Goal: Task Accomplishment & Management: Manage account settings

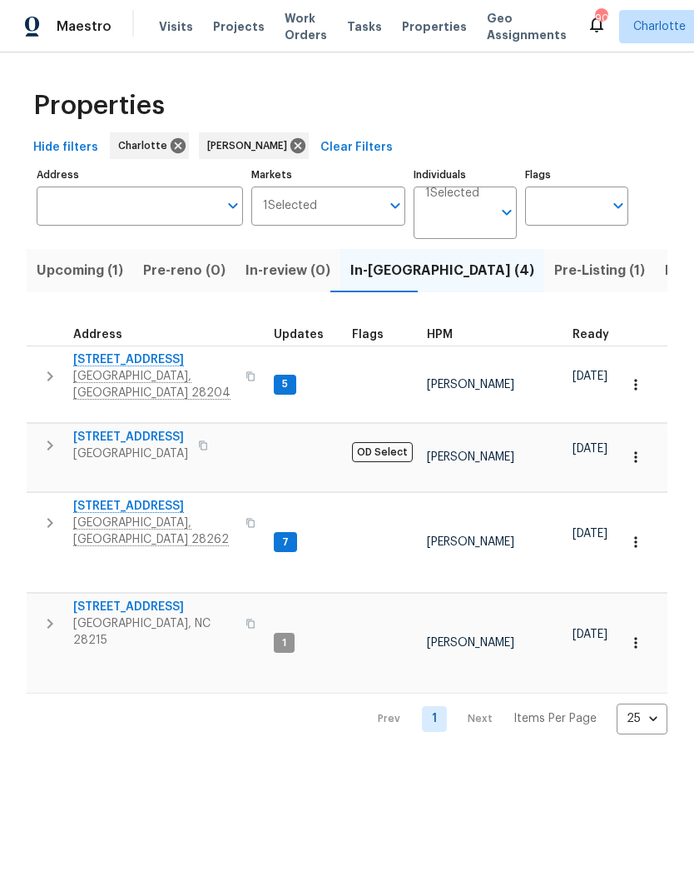
click at [56, 373] on icon "button" at bounding box center [50, 376] width 20 height 20
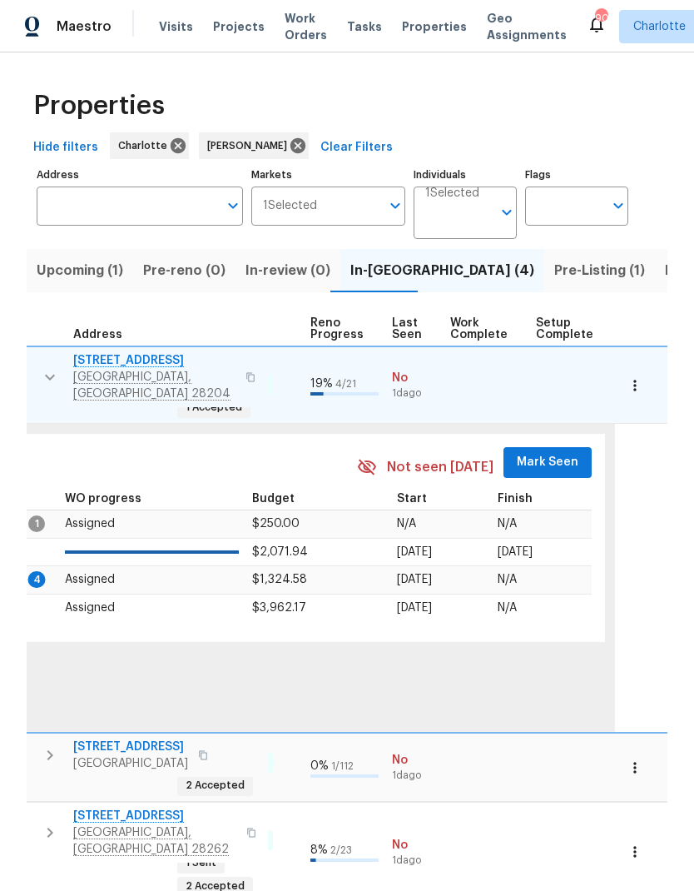
scroll to position [13, 723]
click at [539, 452] on span "Mark Seen" at bounding box center [548, 462] width 62 height 21
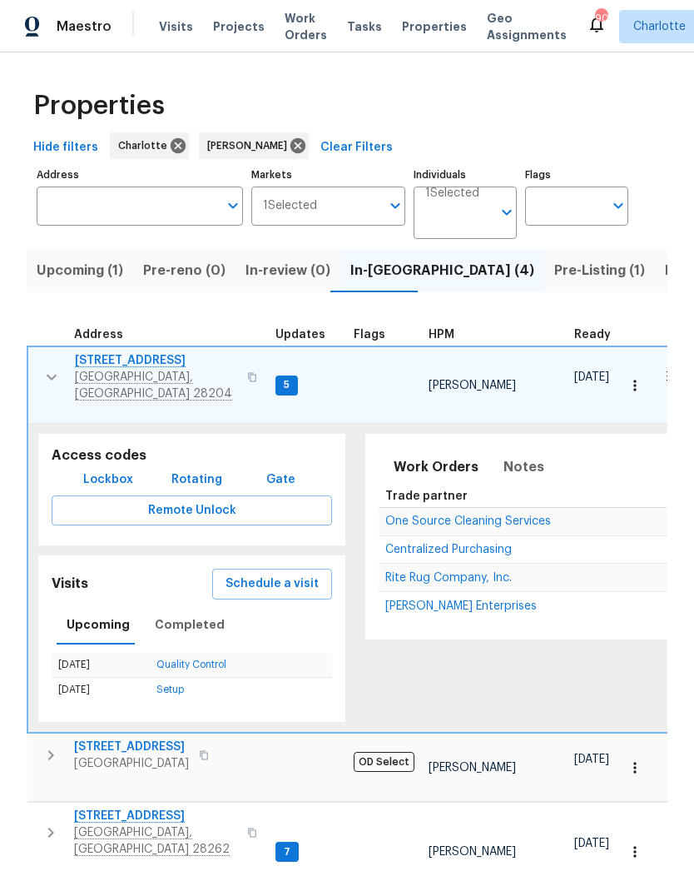
scroll to position [12, 0]
click at [49, 367] on icon "button" at bounding box center [52, 377] width 20 height 20
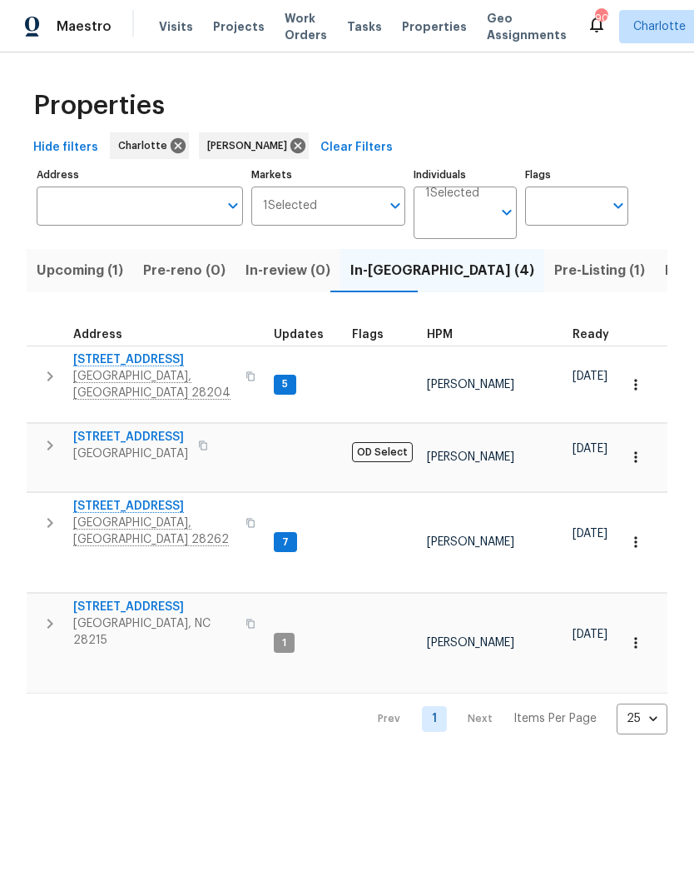
click at [56, 435] on icon "button" at bounding box center [50, 445] width 20 height 20
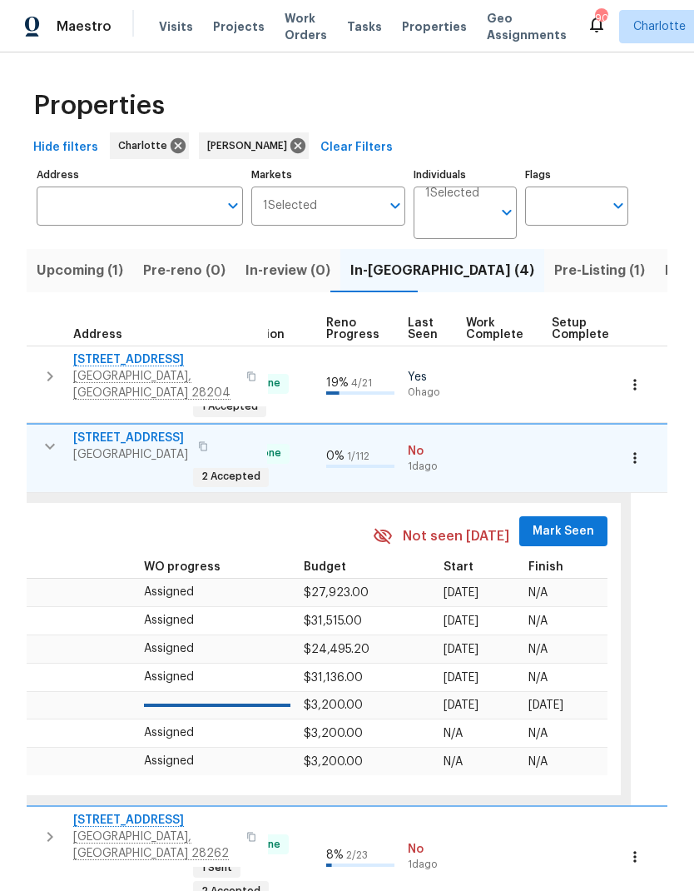
scroll to position [13, 709]
click at [549, 521] on span "Mark Seen" at bounding box center [561, 531] width 62 height 21
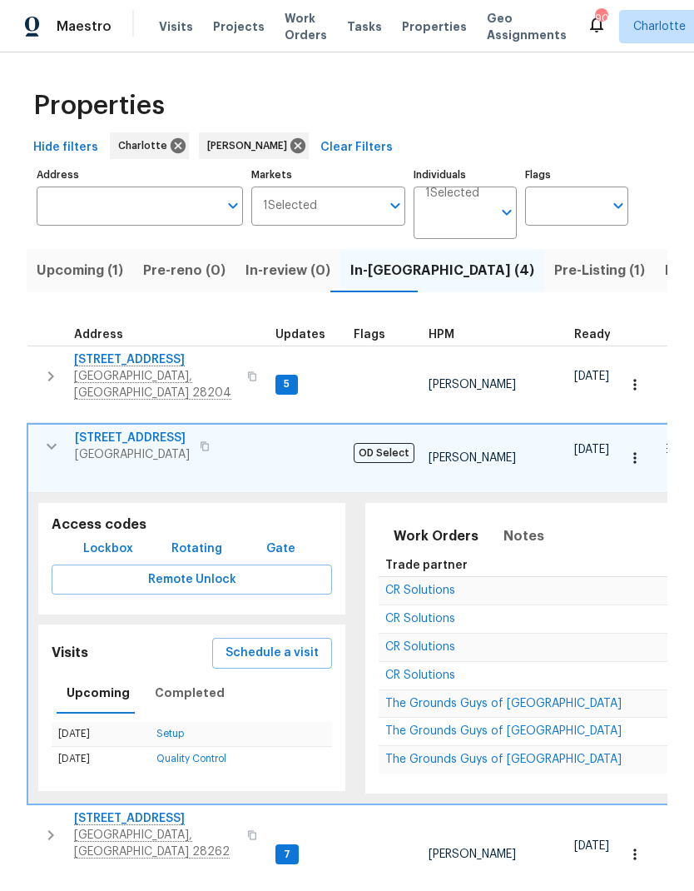
scroll to position [13, -1]
click at [56, 436] on icon "button" at bounding box center [52, 446] width 20 height 20
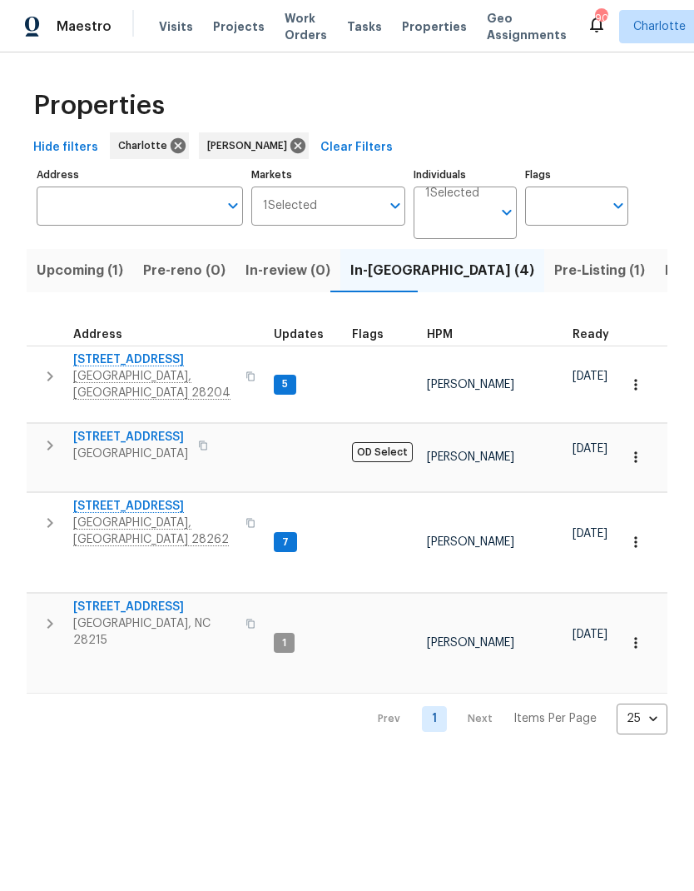
click at [58, 498] on button "button" at bounding box center [49, 523] width 33 height 50
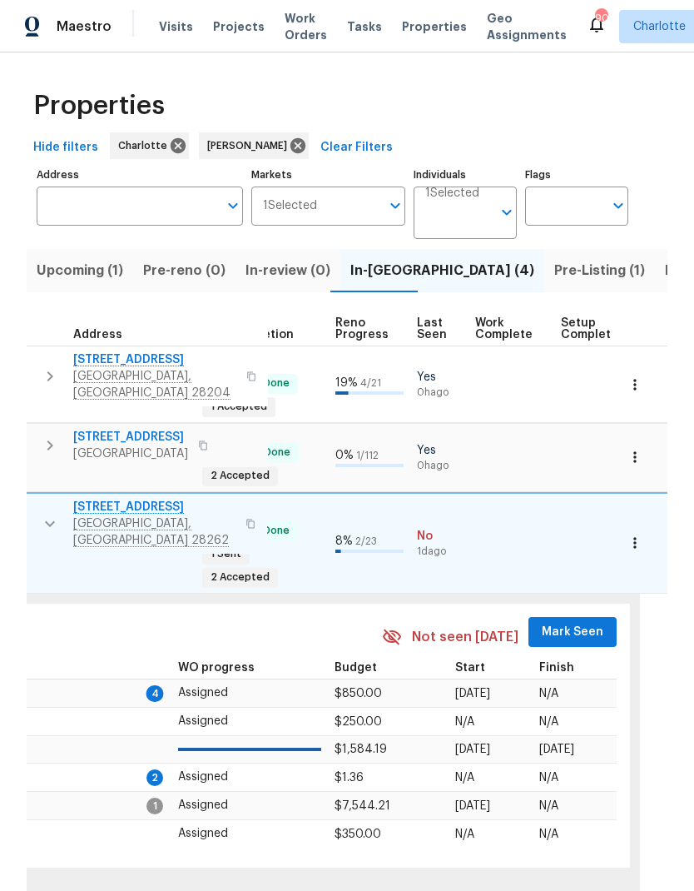
scroll to position [13, 699]
click at [570, 622] on span "Mark Seen" at bounding box center [571, 632] width 62 height 21
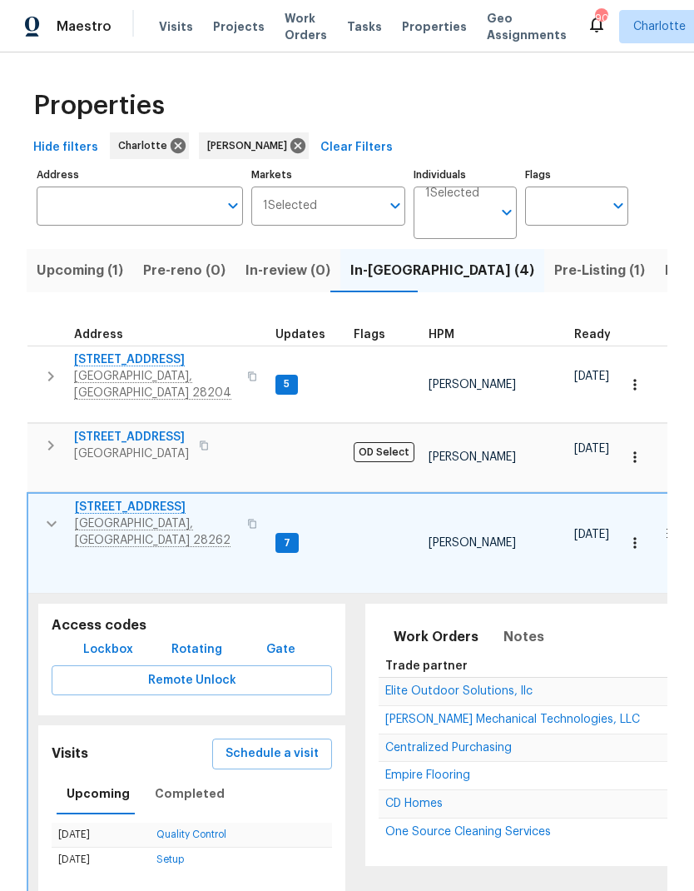
scroll to position [12, 0]
click at [115, 499] on span "7113 Ridge Lane Rd" at bounding box center [156, 507] width 162 height 17
click at [52, 514] on icon "button" at bounding box center [52, 524] width 20 height 20
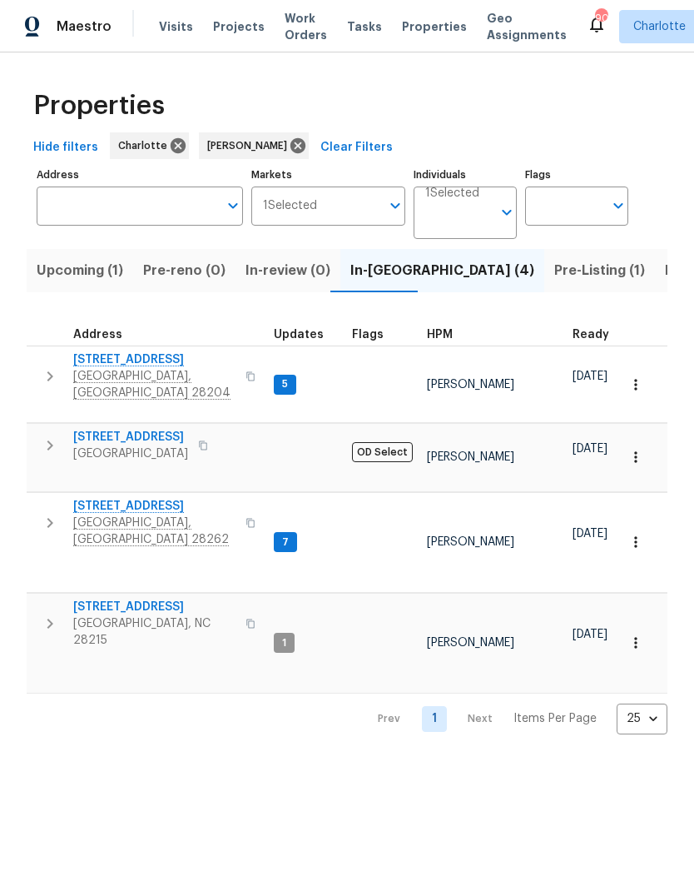
click at [51, 599] on button "button" at bounding box center [49, 624] width 33 height 50
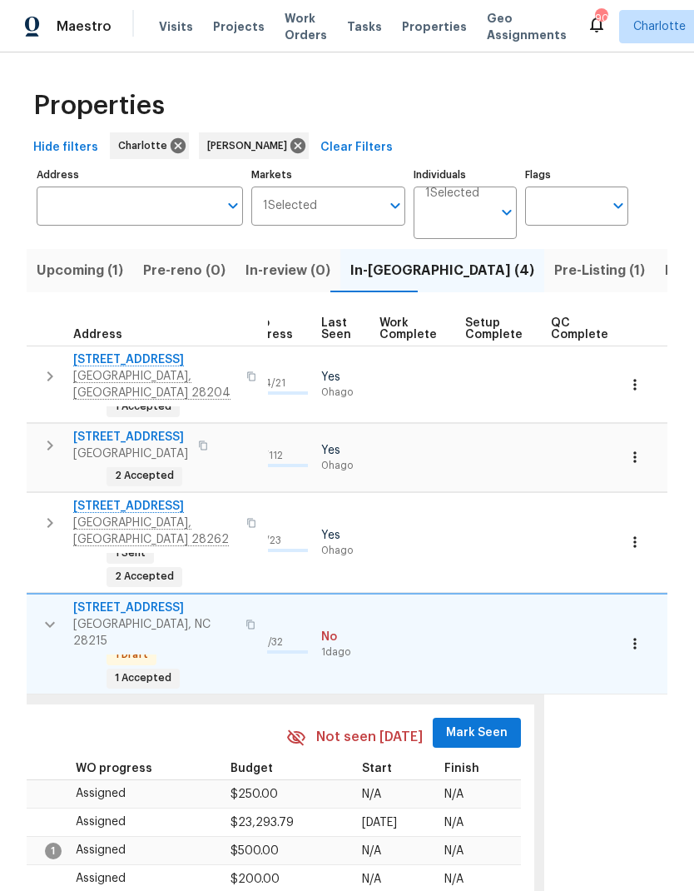
scroll to position [0, 793]
click at [480, 723] on span "Mark Seen" at bounding box center [478, 733] width 62 height 21
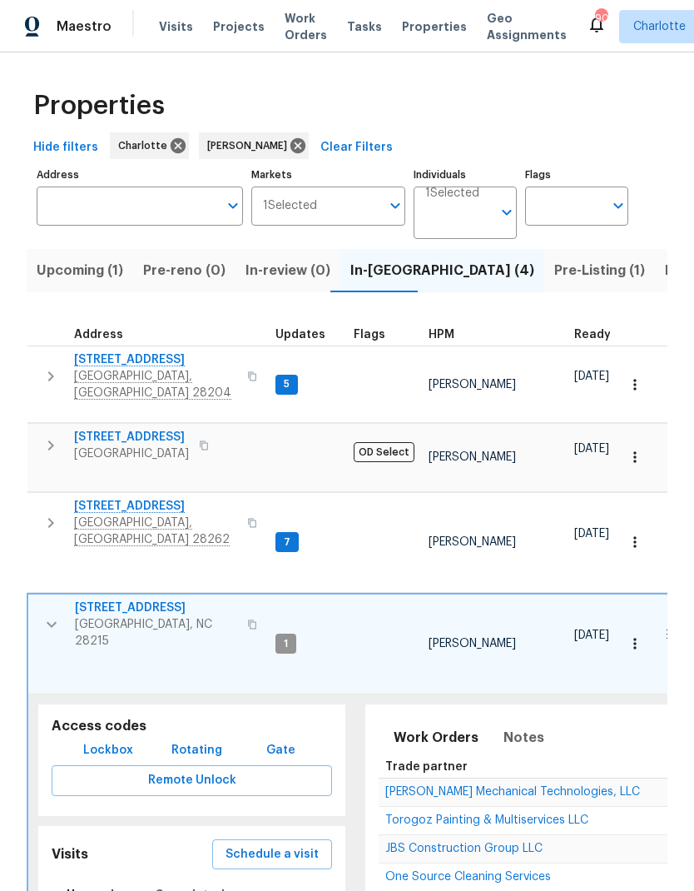
scroll to position [0, 0]
click at [555, 268] on span "Pre-Listing (1)" at bounding box center [600, 270] width 91 height 23
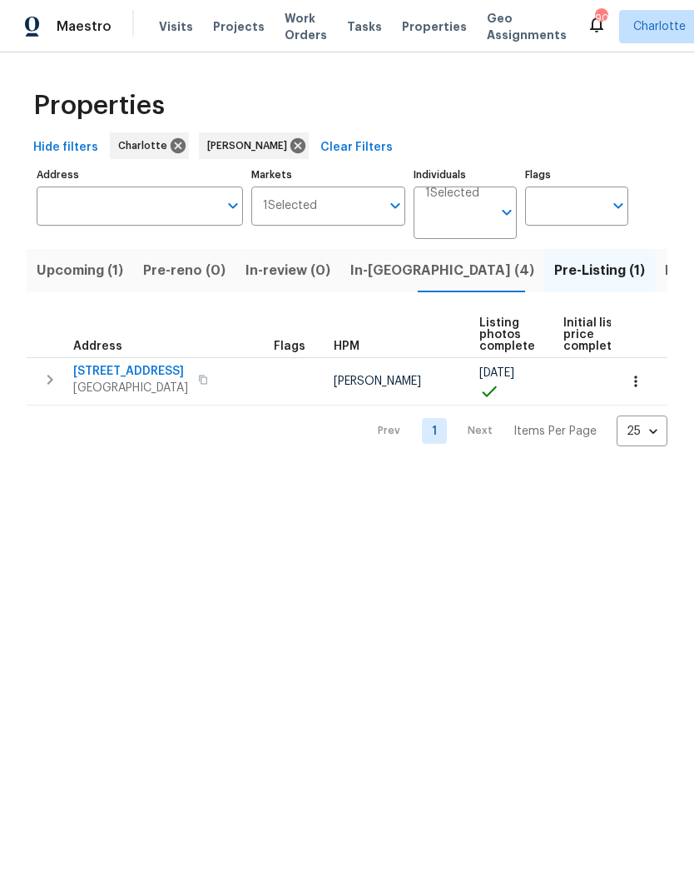
click at [56, 394] on button "button" at bounding box center [49, 379] width 33 height 33
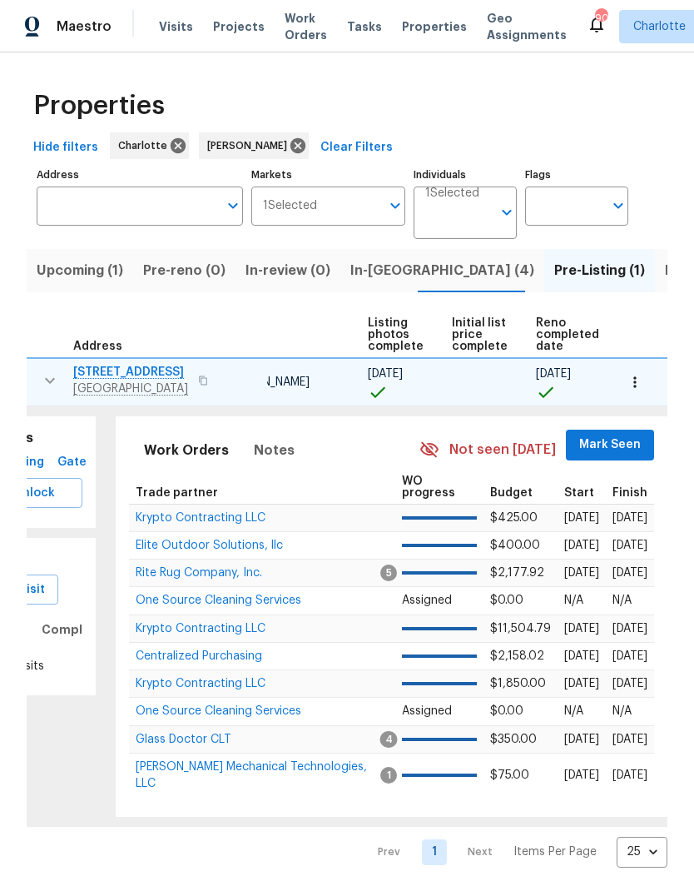
scroll to position [0, 112]
click at [609, 440] on span "Mark Seen" at bounding box center [611, 445] width 62 height 21
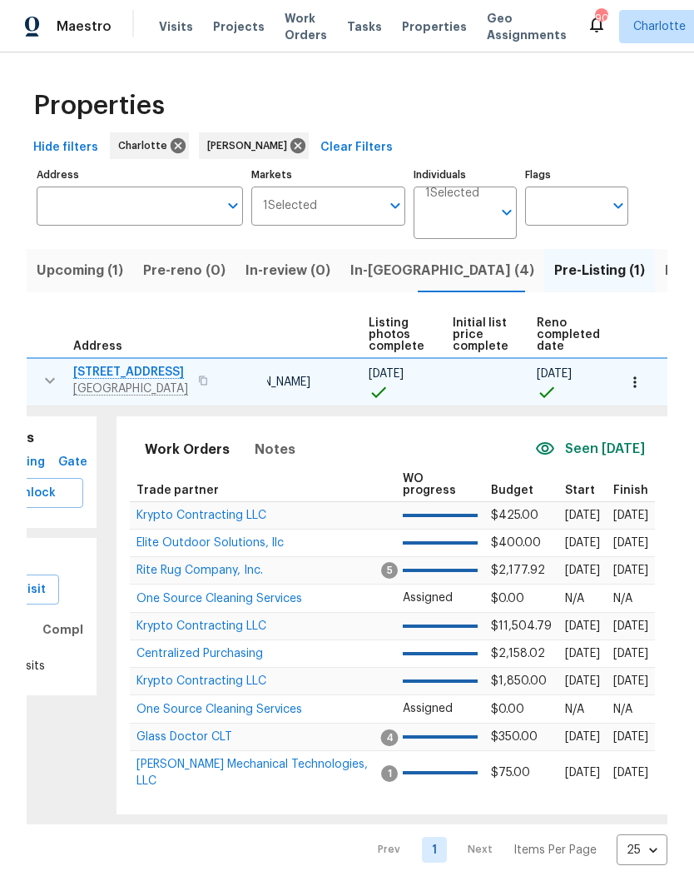
click at [292, 759] on span "[PERSON_NAME] Mechanical Technologies, LLC" at bounding box center [252, 773] width 231 height 28
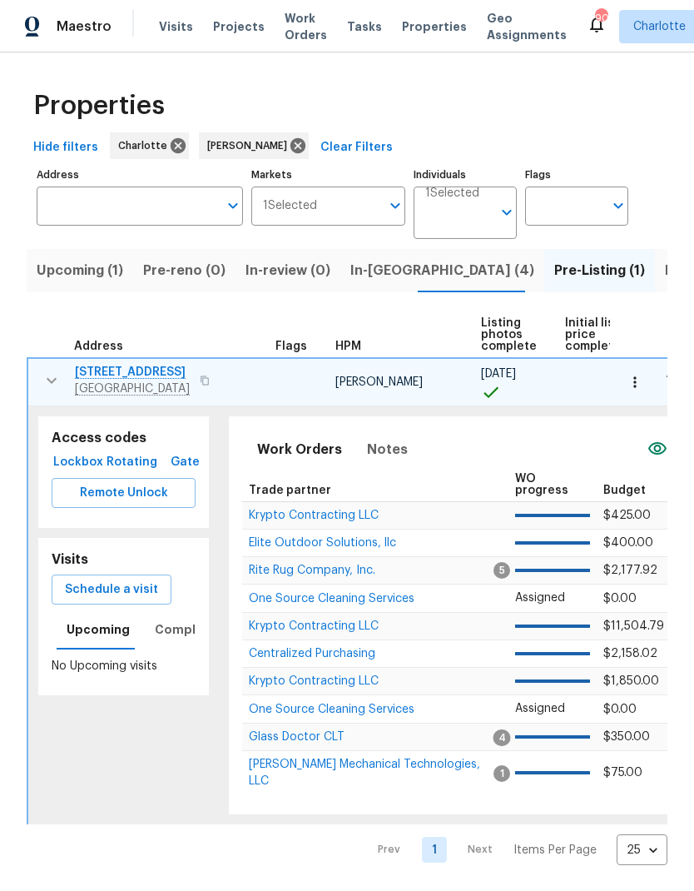
scroll to position [0, 0]
click at [52, 386] on icon "button" at bounding box center [52, 381] width 20 height 20
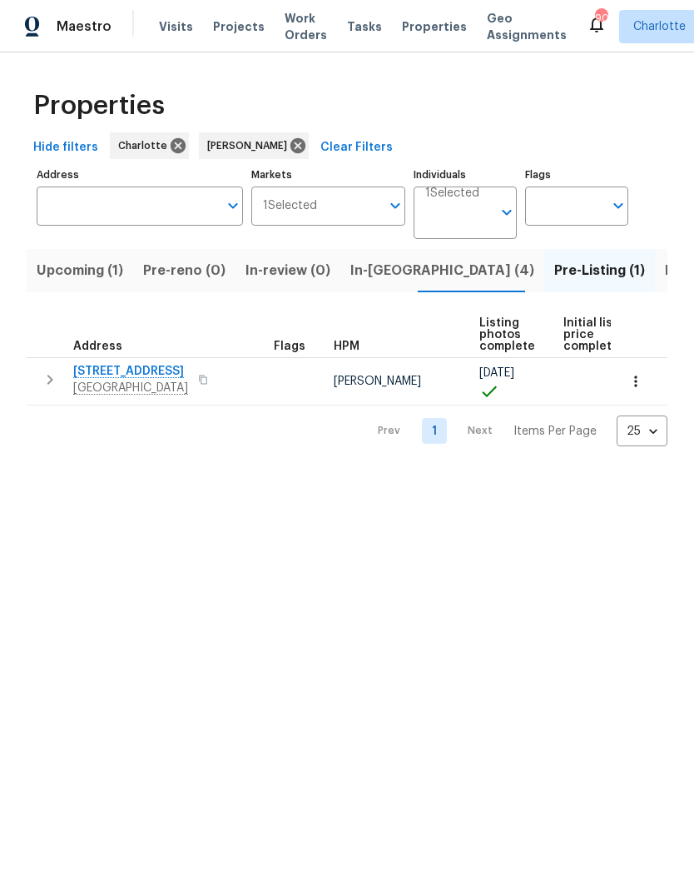
click at [365, 284] on button "In-reno (4)" at bounding box center [443, 270] width 204 height 43
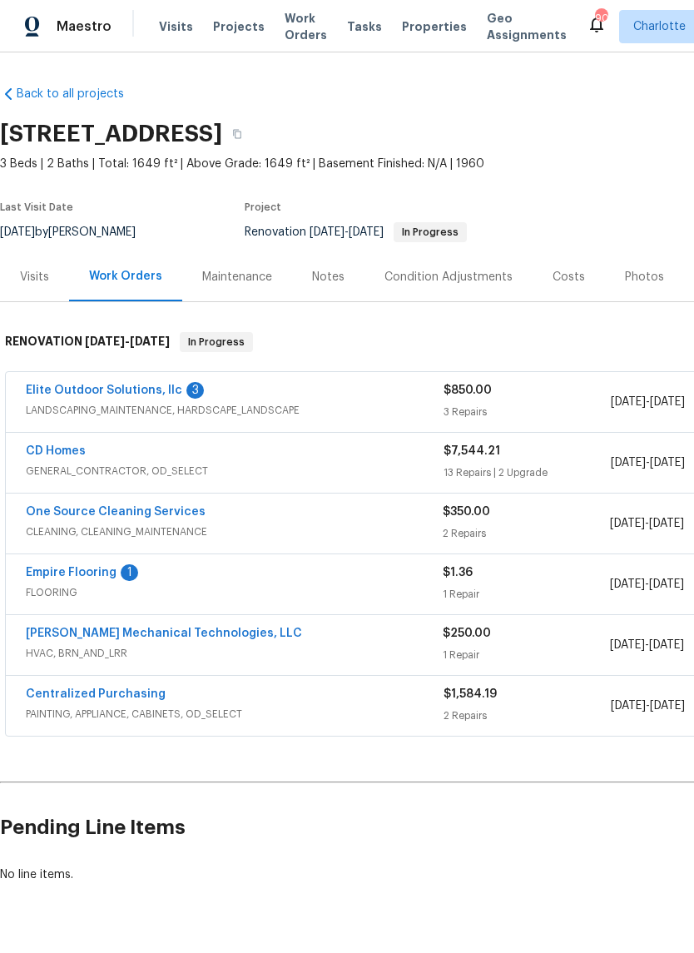
click at [331, 281] on div "Notes" at bounding box center [328, 277] width 32 height 17
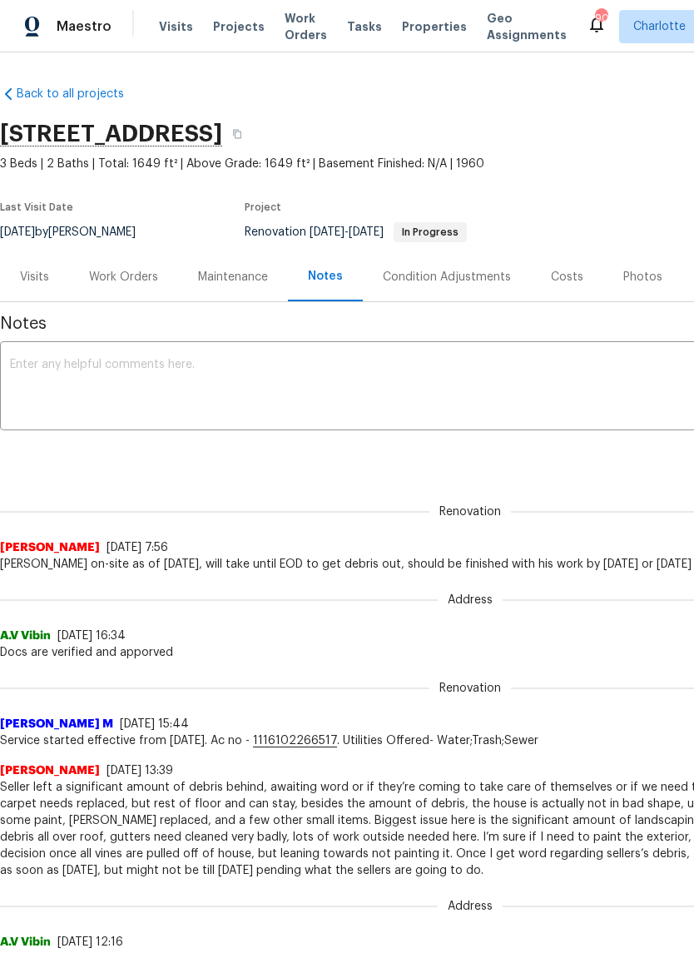
click at [549, 390] on textarea at bounding box center [470, 388] width 921 height 58
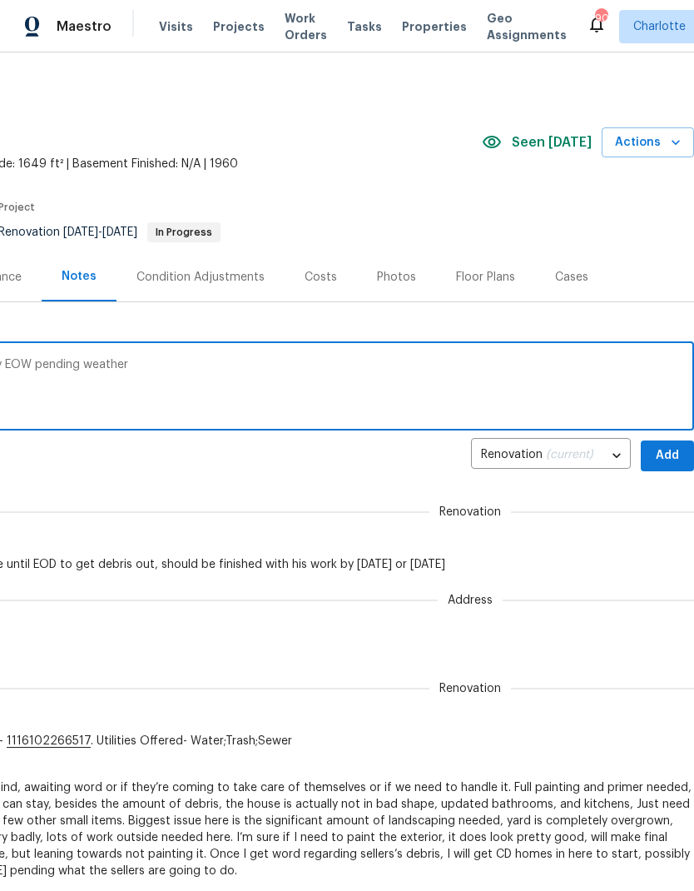
scroll to position [0, 246]
type textarea "Landscaping started [DATE] will be done by EOW pending weather"
click at [670, 454] on span "Add" at bounding box center [667, 455] width 27 height 21
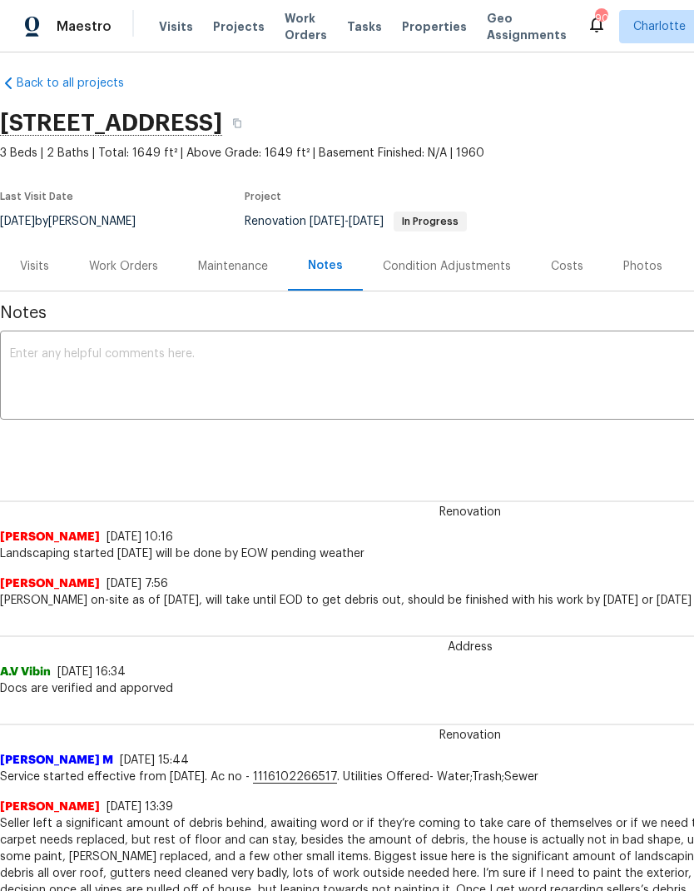
scroll to position [11, 0]
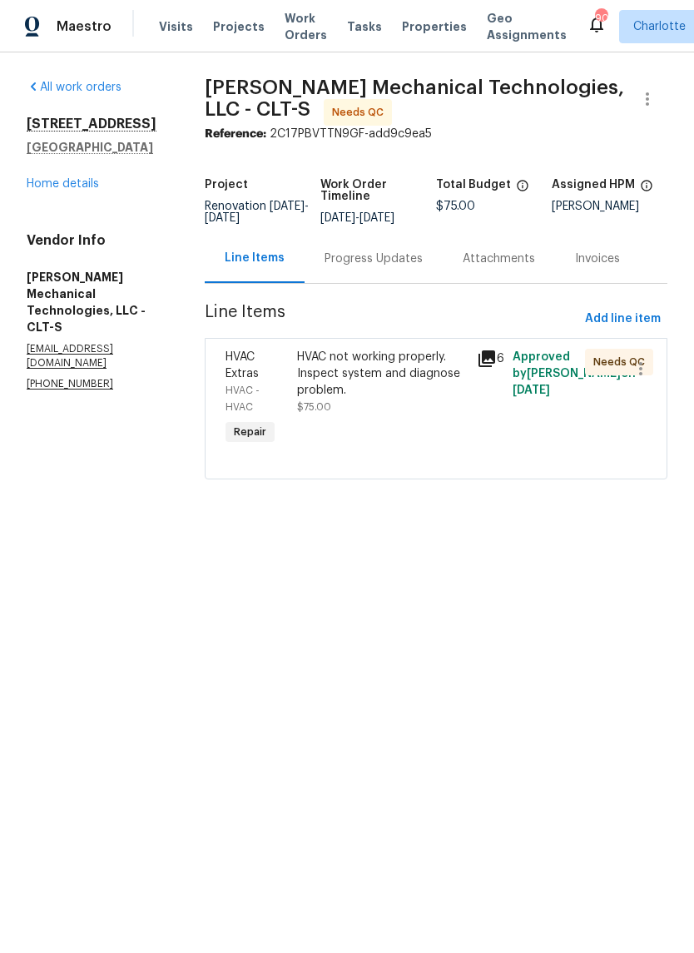
click at [410, 267] on div "Progress Updates" at bounding box center [374, 259] width 98 height 17
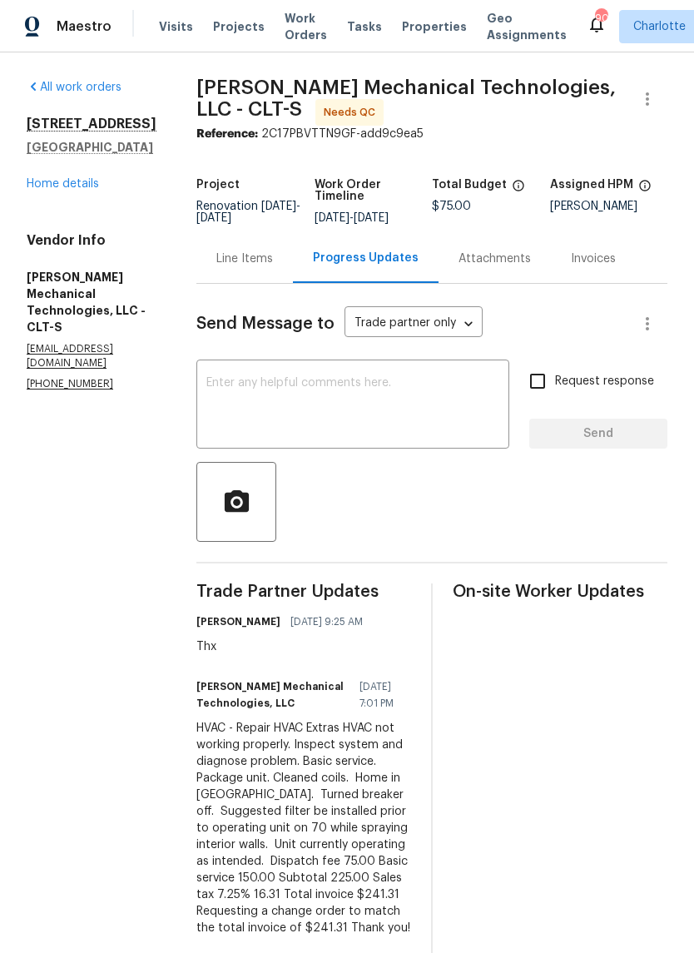
click at [60, 187] on link "Home details" at bounding box center [63, 184] width 72 height 12
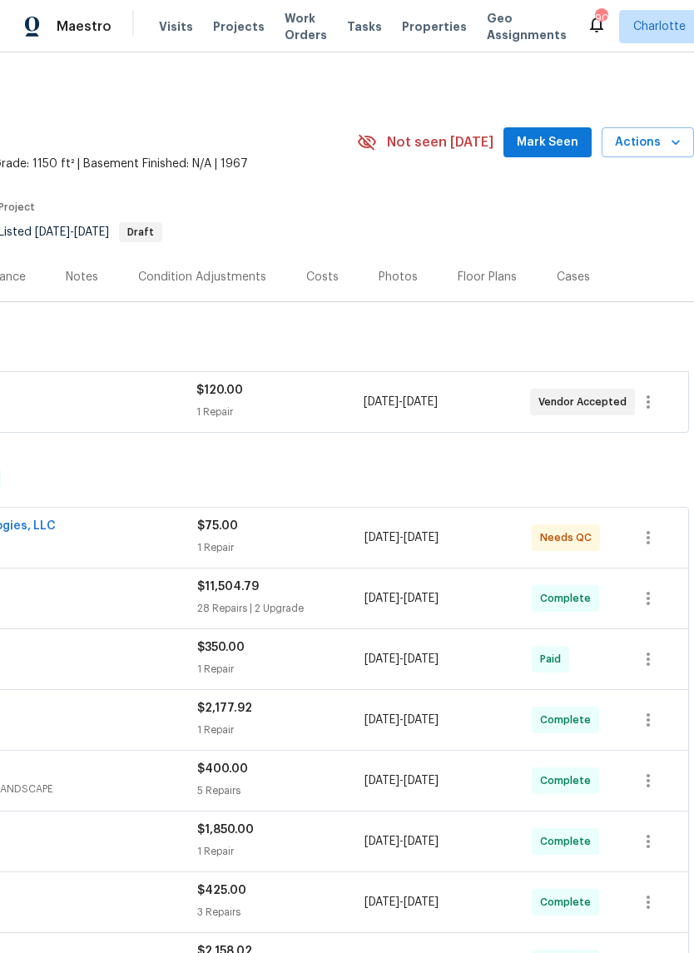
scroll to position [0, 246]
click at [550, 149] on span "Mark Seen" at bounding box center [548, 142] width 62 height 21
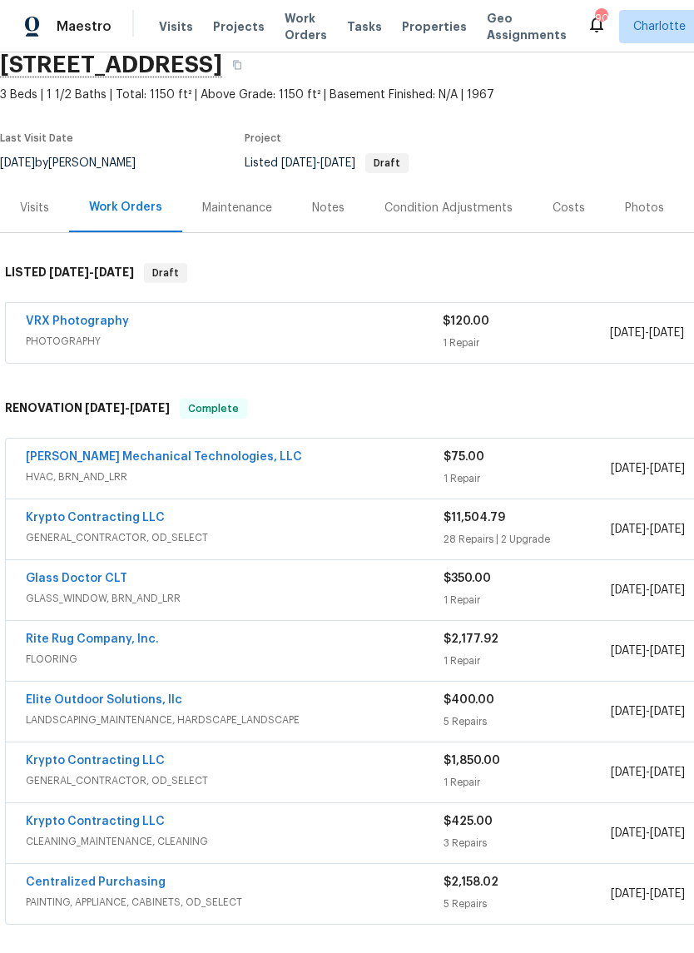
scroll to position [73, 0]
